Goal: Task Accomplishment & Management: Manage account settings

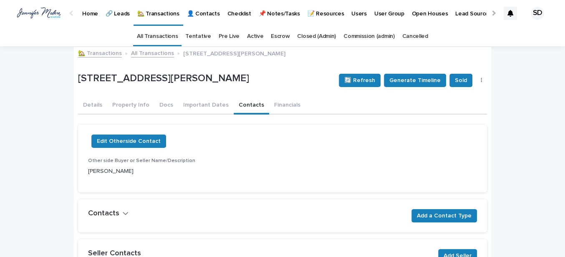
click at [95, 52] on link "🏡 Transactions" at bounding box center [100, 53] width 44 height 10
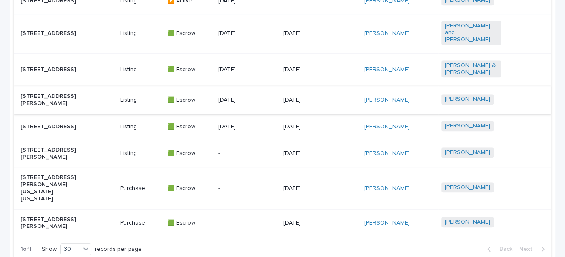
scroll to position [531, 0]
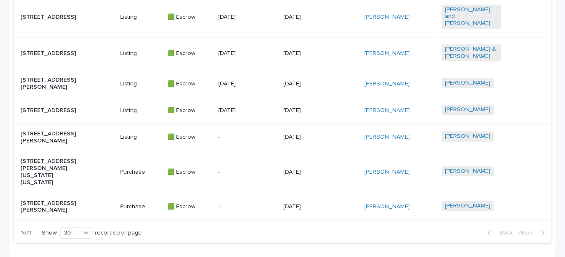
click at [56, 86] on p "[STREET_ADDRESS][PERSON_NAME]" at bounding box center [50, 84] width 60 height 14
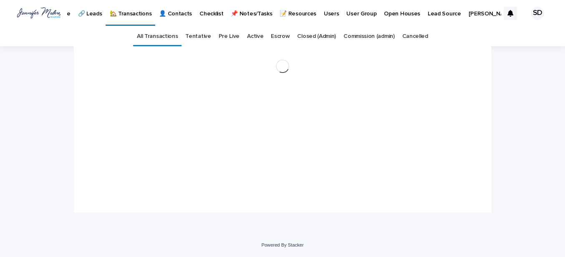
click at [56, 86] on div "Loading... Saving… Loading... Saving…" at bounding box center [282, 139] width 565 height 187
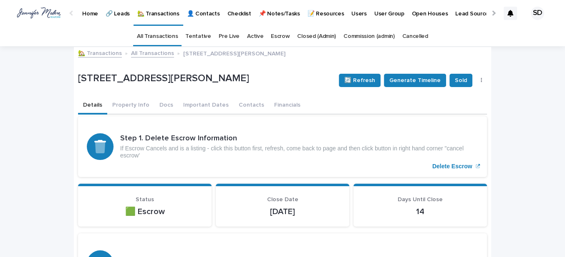
drag, startPoint x: 334, startPoint y: 91, endPoint x: 314, endPoint y: 98, distance: 21.3
click at [334, 91] on div "[STREET_ADDRESS][PERSON_NAME] 🔄 Refresh Generate Timeline Sold 👎 ❌ Cancel Escrow" at bounding box center [282, 80] width 409 height 33
click at [278, 109] on button "Financials" at bounding box center [287, 106] width 36 height 18
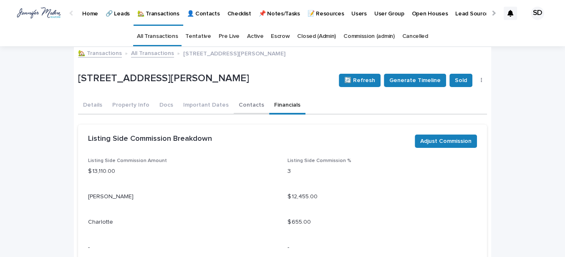
click at [240, 103] on button "Contacts" at bounding box center [251, 106] width 35 height 18
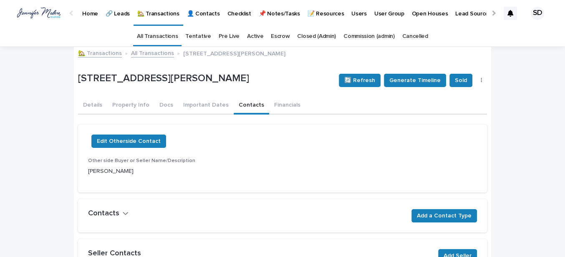
drag, startPoint x: 44, startPoint y: 99, endPoint x: 45, endPoint y: 82, distance: 16.7
click at [92, 51] on link "🏡 Transactions" at bounding box center [100, 53] width 44 height 10
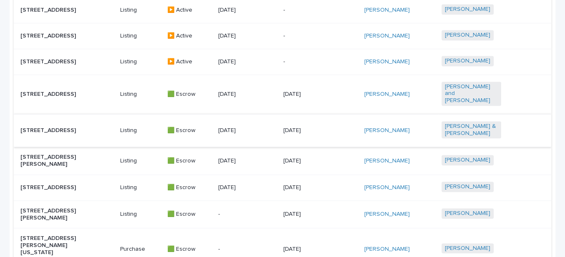
scroll to position [455, 0]
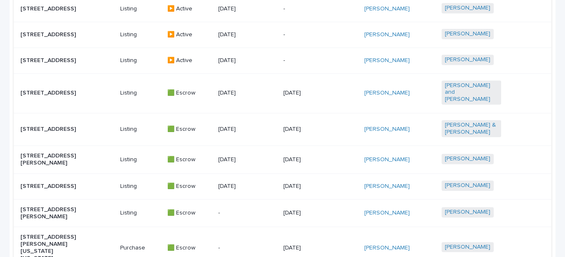
click at [64, 160] on p "[STREET_ADDRESS][PERSON_NAME]" at bounding box center [50, 160] width 60 height 14
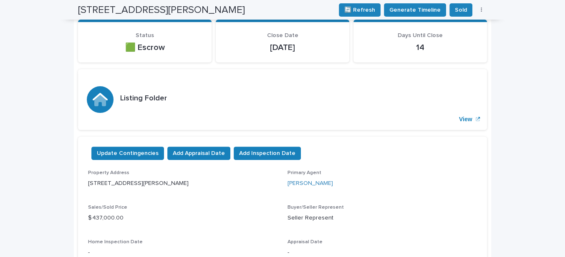
scroll to position [26, 0]
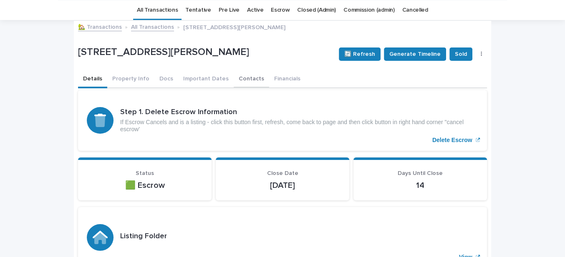
click at [238, 77] on button "Contacts" at bounding box center [251, 80] width 35 height 18
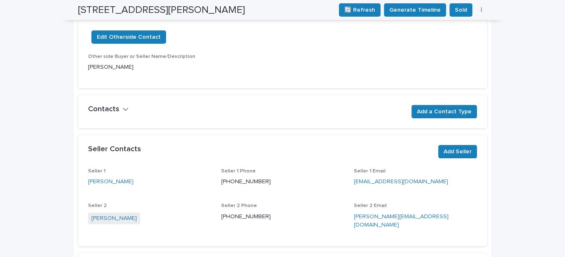
scroll to position [26, 0]
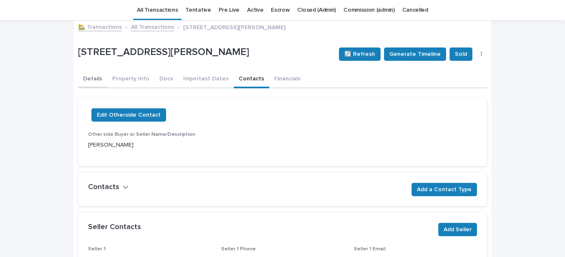
click at [87, 76] on button "Details" at bounding box center [92, 80] width 29 height 18
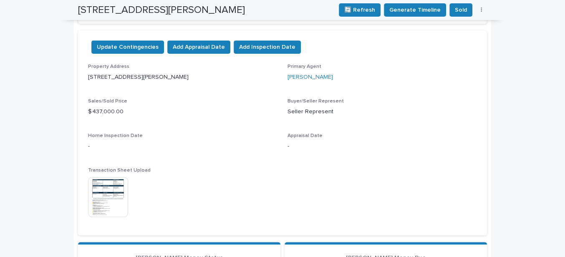
scroll to position [254, 0]
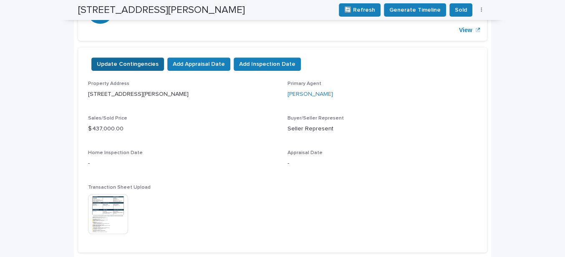
click at [124, 61] on span "Update Contingencies" at bounding box center [128, 64] width 62 height 8
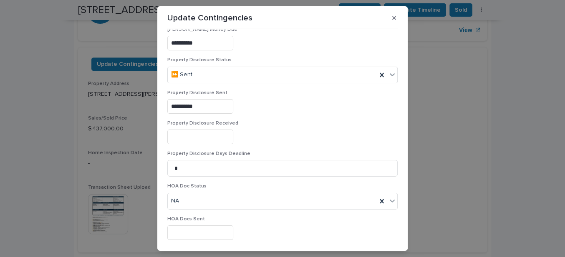
scroll to position [303, 0]
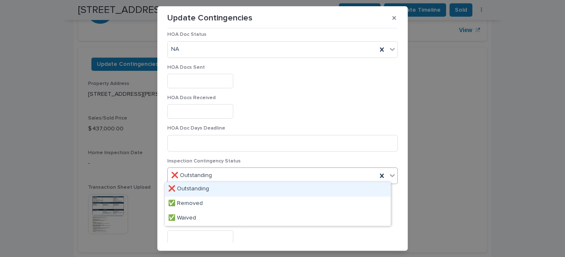
click at [388, 174] on icon at bounding box center [392, 176] width 8 height 8
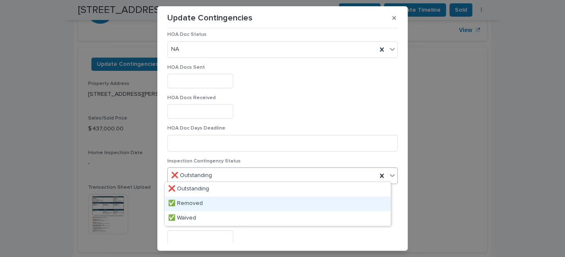
click at [211, 206] on div "✅ Removed" at bounding box center [278, 204] width 226 height 15
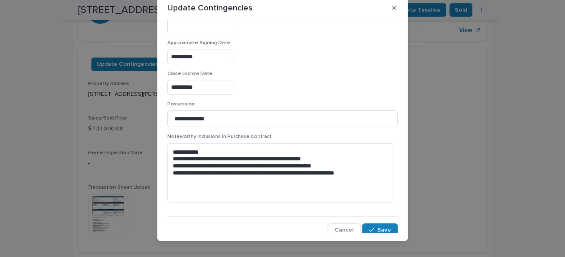
scroll to position [18, 0]
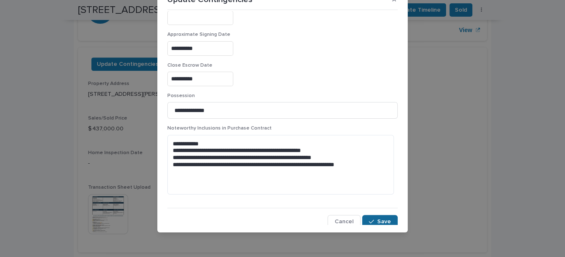
click at [377, 219] on span "Save" at bounding box center [384, 222] width 14 height 6
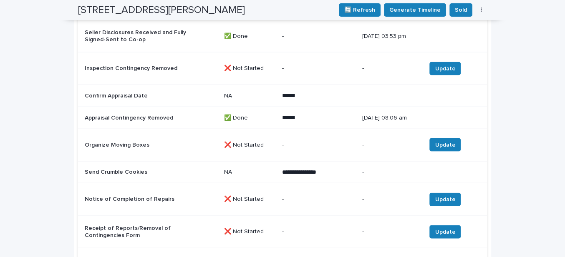
scroll to position [1366, 0]
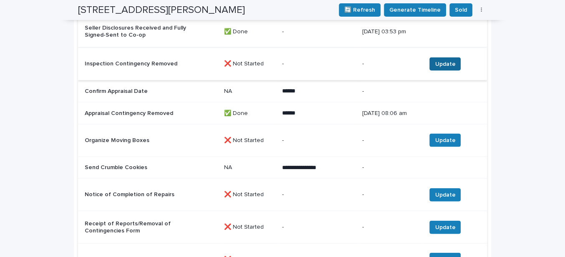
click at [437, 68] on span "Update" at bounding box center [445, 64] width 20 height 8
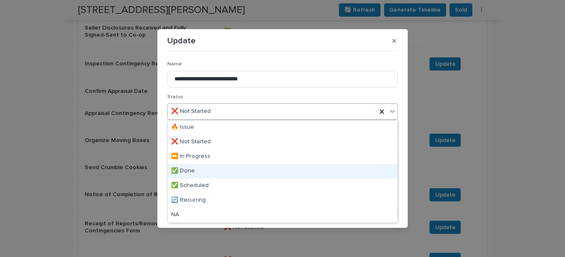
drag, startPoint x: 192, startPoint y: 170, endPoint x: 205, endPoint y: 173, distance: 13.8
click at [192, 170] on div "✅ Done" at bounding box center [283, 171] width 230 height 15
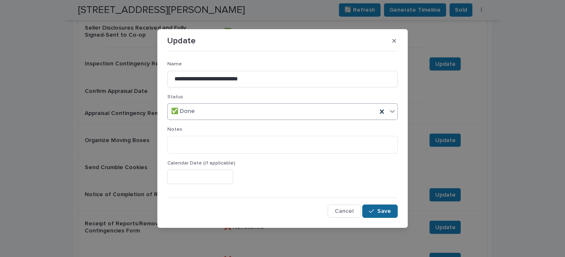
click at [386, 209] on span "Save" at bounding box center [384, 212] width 14 height 6
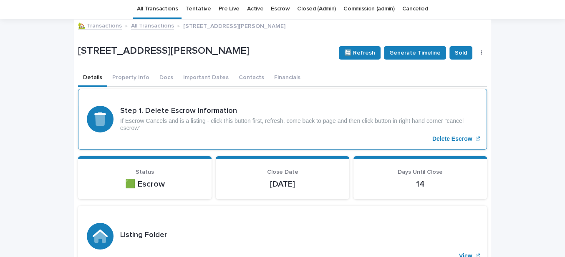
scroll to position [0, 0]
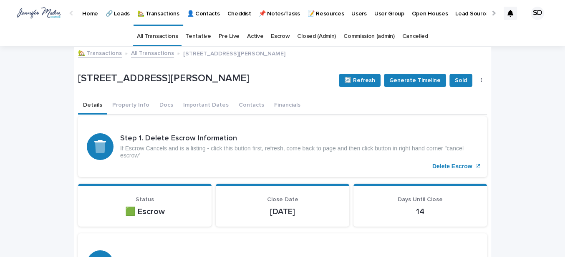
click at [94, 53] on link "🏡 Transactions" at bounding box center [100, 53] width 44 height 10
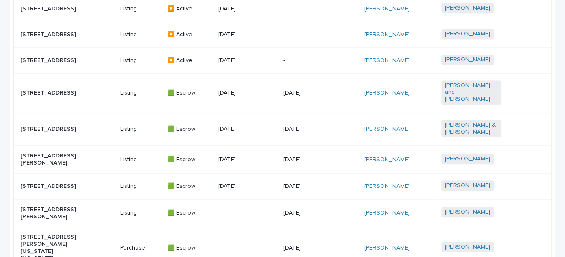
scroll to position [601, 0]
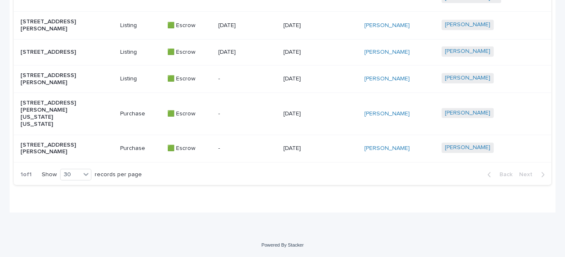
click at [54, 112] on p "[STREET_ADDRESS][PERSON_NAME][US_STATE][US_STATE]" at bounding box center [50, 114] width 60 height 28
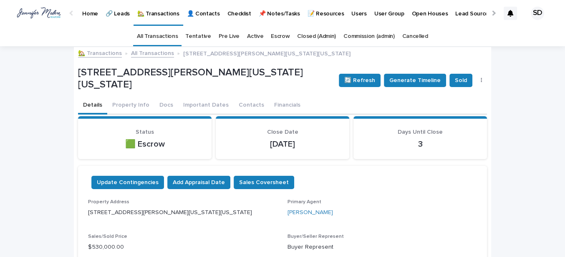
click at [238, 104] on button "Contacts" at bounding box center [251, 106] width 35 height 18
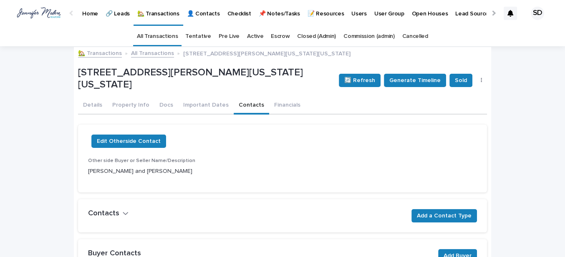
click at [92, 53] on link "🏡 Transactions" at bounding box center [100, 53] width 44 height 10
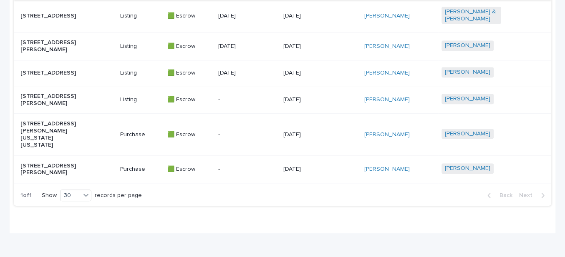
scroll to position [569, 0]
click at [66, 135] on p "[STREET_ADDRESS][PERSON_NAME][US_STATE][US_STATE]" at bounding box center [50, 134] width 60 height 28
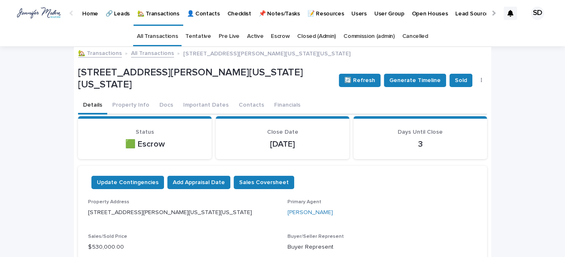
click at [105, 53] on link "🏡 Transactions" at bounding box center [100, 53] width 44 height 10
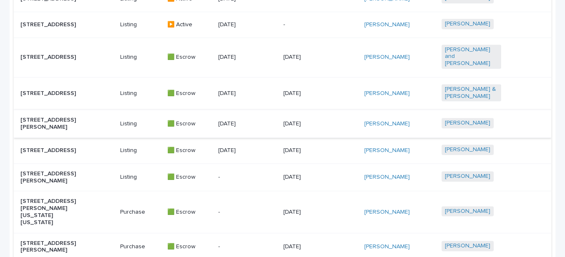
scroll to position [493, 0]
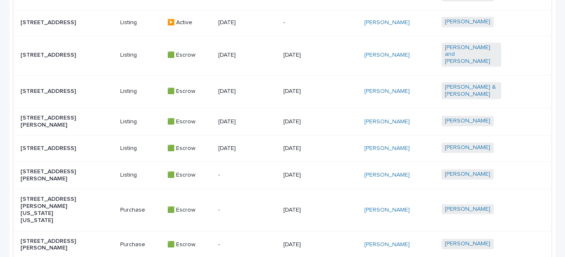
click at [35, 125] on p "[STREET_ADDRESS][PERSON_NAME]" at bounding box center [50, 122] width 60 height 14
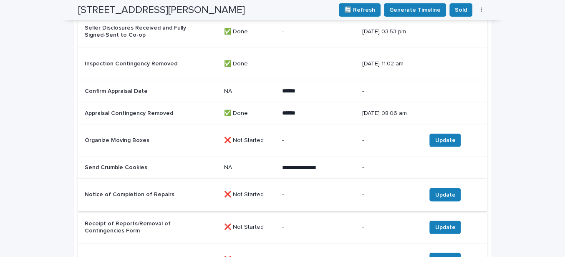
scroll to position [1403, 0]
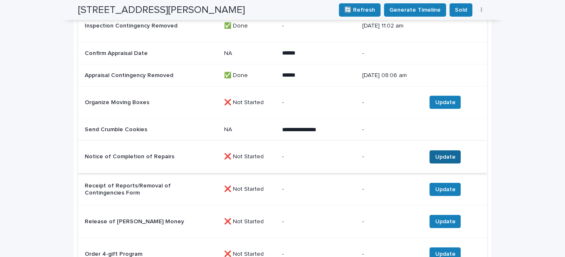
click at [442, 160] on span "Update" at bounding box center [445, 157] width 20 height 8
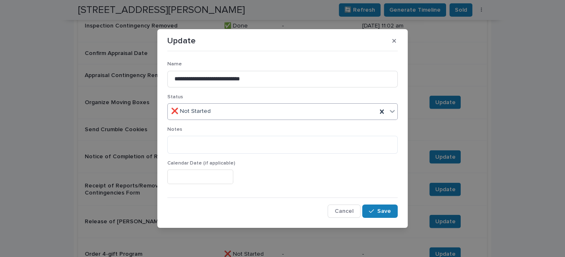
click at [216, 111] on div "❌ Not Started" at bounding box center [272, 112] width 209 height 14
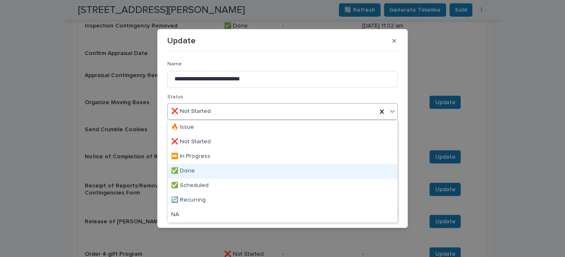
click at [197, 170] on div "✅ Done" at bounding box center [283, 171] width 230 height 15
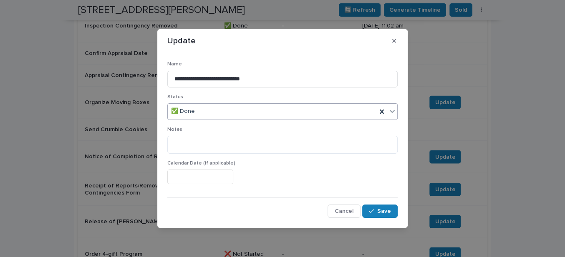
click at [390, 109] on icon at bounding box center [392, 111] width 8 height 8
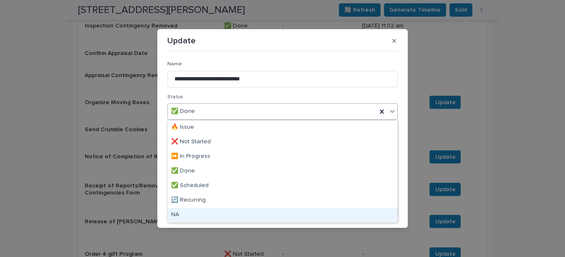
drag, startPoint x: 186, startPoint y: 213, endPoint x: 194, endPoint y: 214, distance: 7.5
click at [190, 213] on div "NA" at bounding box center [283, 215] width 230 height 15
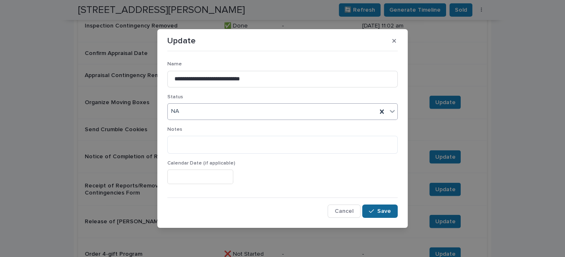
drag, startPoint x: 381, startPoint y: 212, endPoint x: 377, endPoint y: 207, distance: 5.9
click at [381, 211] on span "Save" at bounding box center [384, 212] width 14 height 6
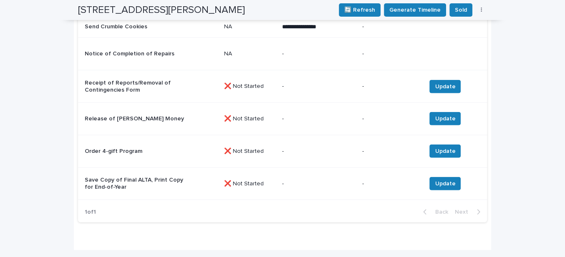
scroll to position [1517, 0]
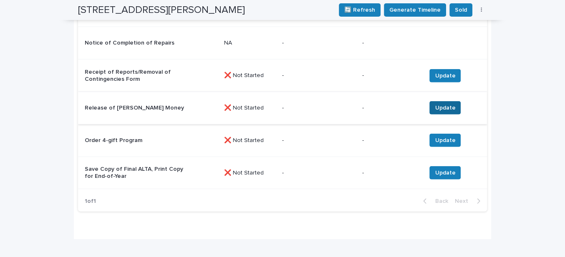
click at [440, 112] on span "Update" at bounding box center [445, 108] width 20 height 8
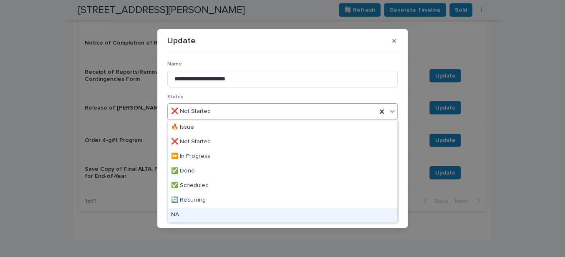
drag, startPoint x: 193, startPoint y: 207, endPoint x: 199, endPoint y: 212, distance: 7.4
click at [196, 212] on div "NA" at bounding box center [283, 215] width 230 height 15
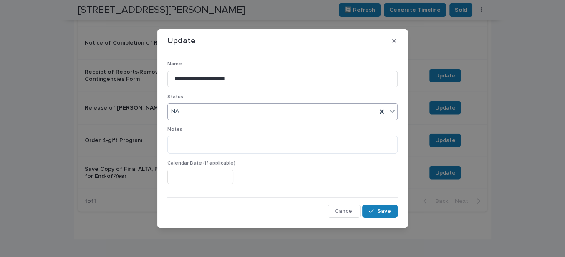
drag, startPoint x: 374, startPoint y: 213, endPoint x: 356, endPoint y: 203, distance: 20.9
click at [374, 212] on icon "button" at bounding box center [371, 212] width 5 height 6
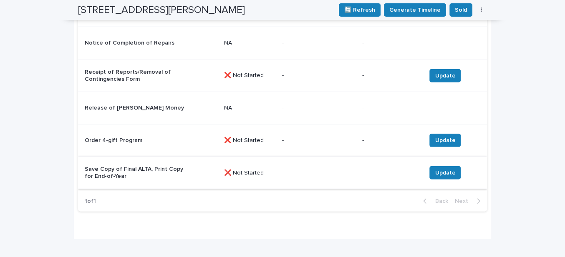
scroll to position [1479, 0]
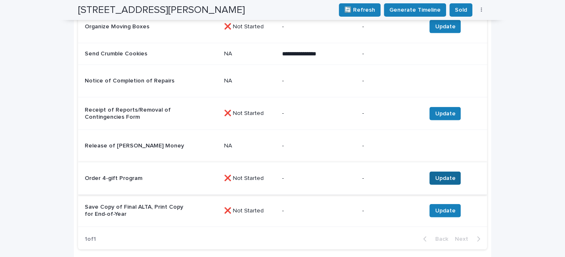
click at [435, 182] on span "Update" at bounding box center [445, 178] width 20 height 8
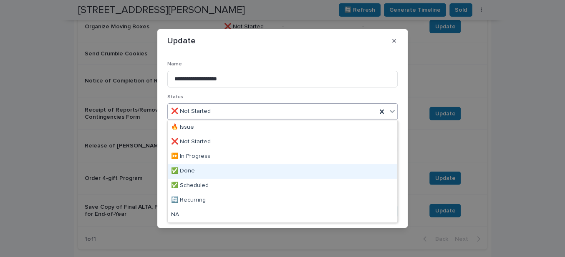
click at [187, 171] on div "✅ Done" at bounding box center [283, 171] width 230 height 15
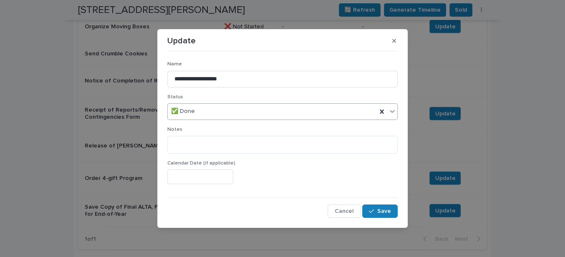
click at [223, 115] on div "✅ Done" at bounding box center [272, 112] width 209 height 14
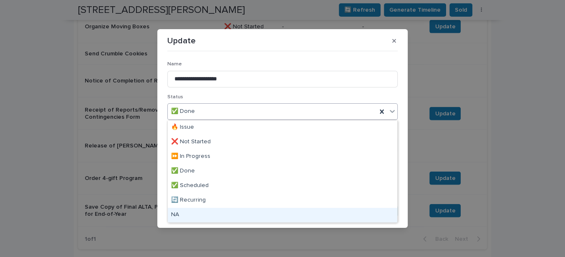
click at [188, 216] on div "NA" at bounding box center [283, 215] width 230 height 15
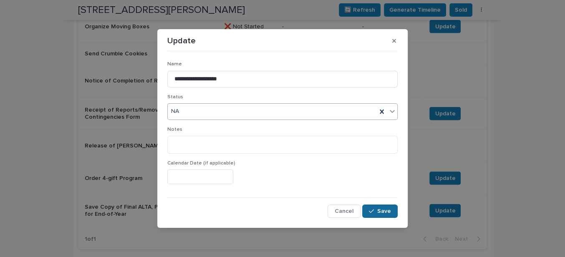
click at [385, 207] on button "Save" at bounding box center [379, 211] width 35 height 13
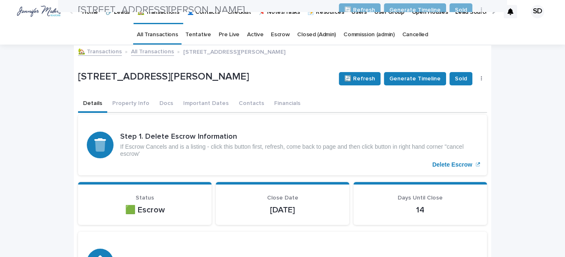
scroll to position [0, 0]
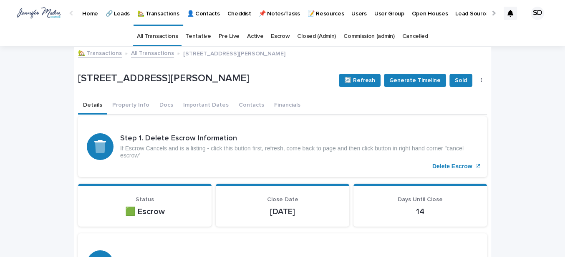
click at [107, 54] on link "🏡 Transactions" at bounding box center [100, 53] width 44 height 10
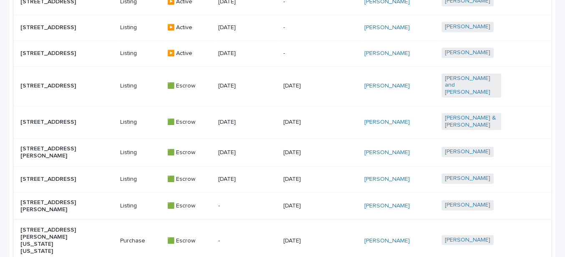
scroll to position [450, 0]
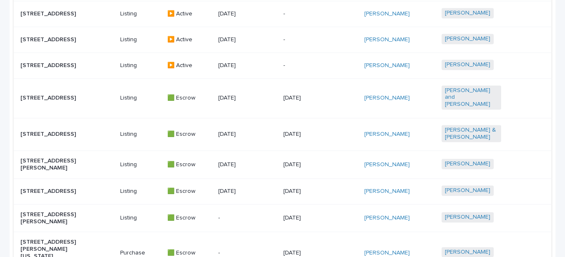
click at [53, 131] on p "[STREET_ADDRESS]" at bounding box center [50, 134] width 60 height 7
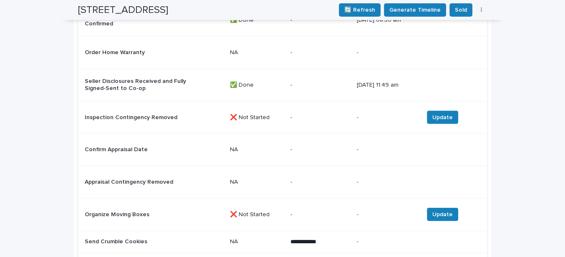
scroll to position [1441, 0]
